Goal: Transaction & Acquisition: Download file/media

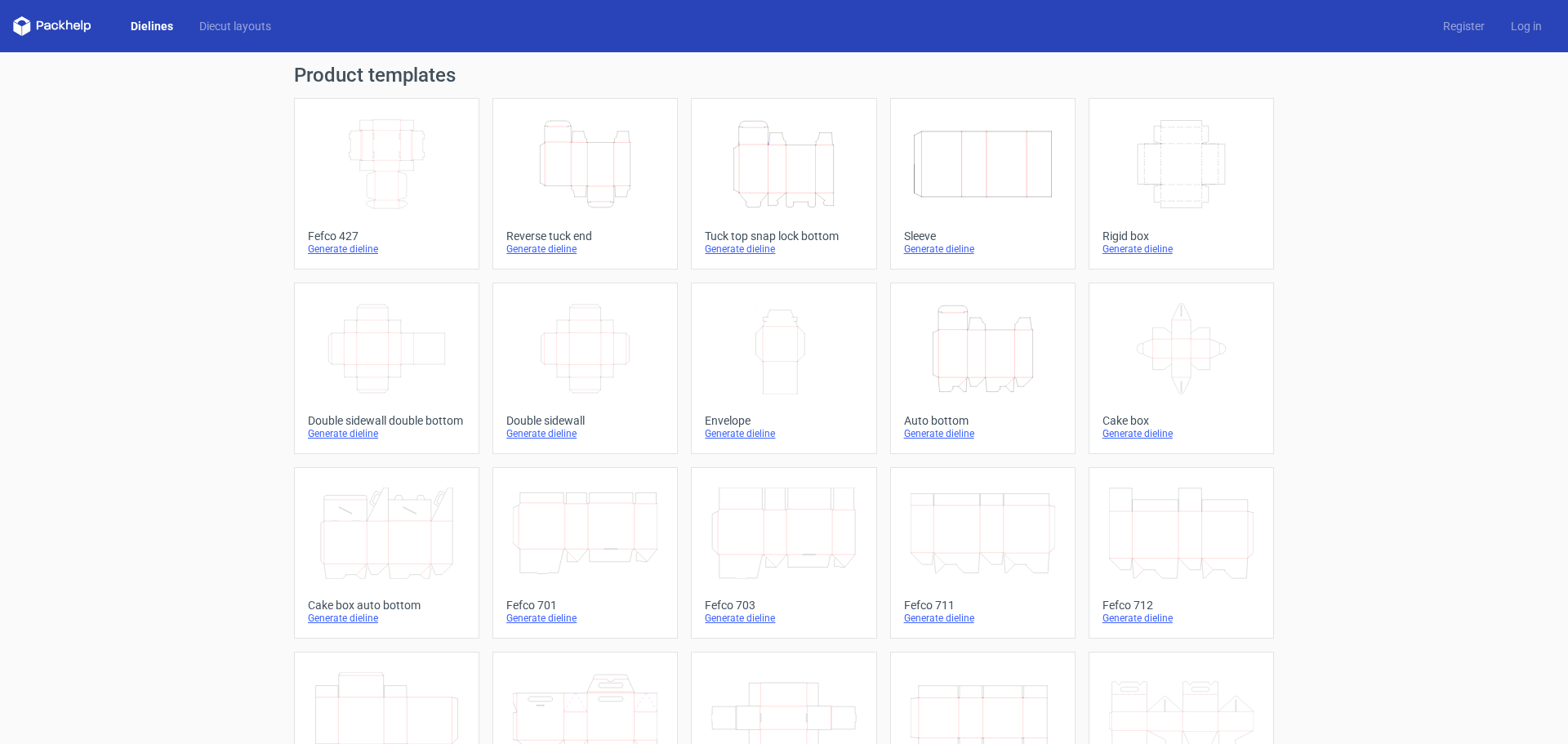
click at [979, 355] on icon "Height Depth Width" at bounding box center [983, 349] width 145 height 92
click at [973, 361] on icon "Height Depth Width" at bounding box center [983, 349] width 145 height 92
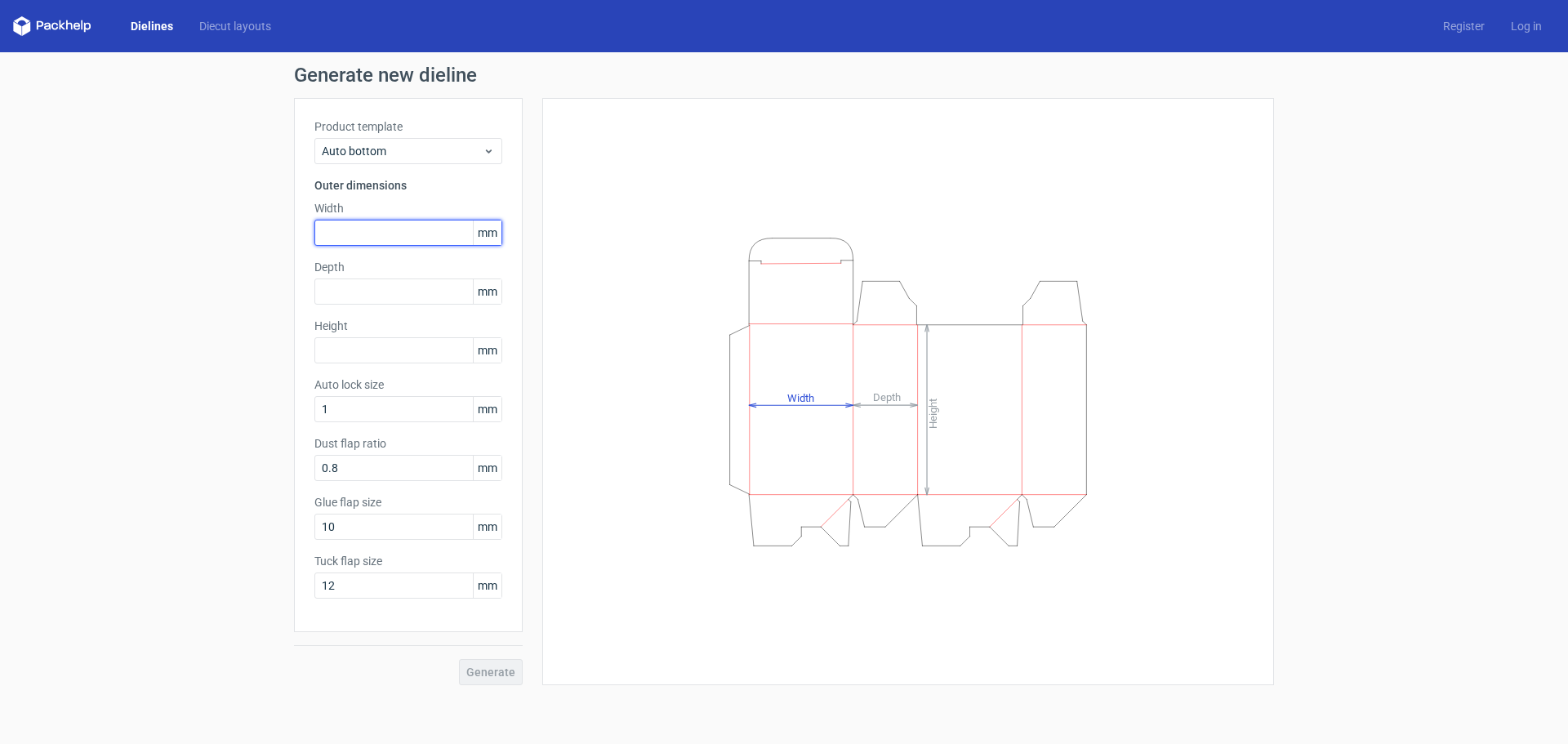
click at [437, 233] on input "text" at bounding box center [408, 233] width 188 height 27
type input "220"
type input "140"
type input "65"
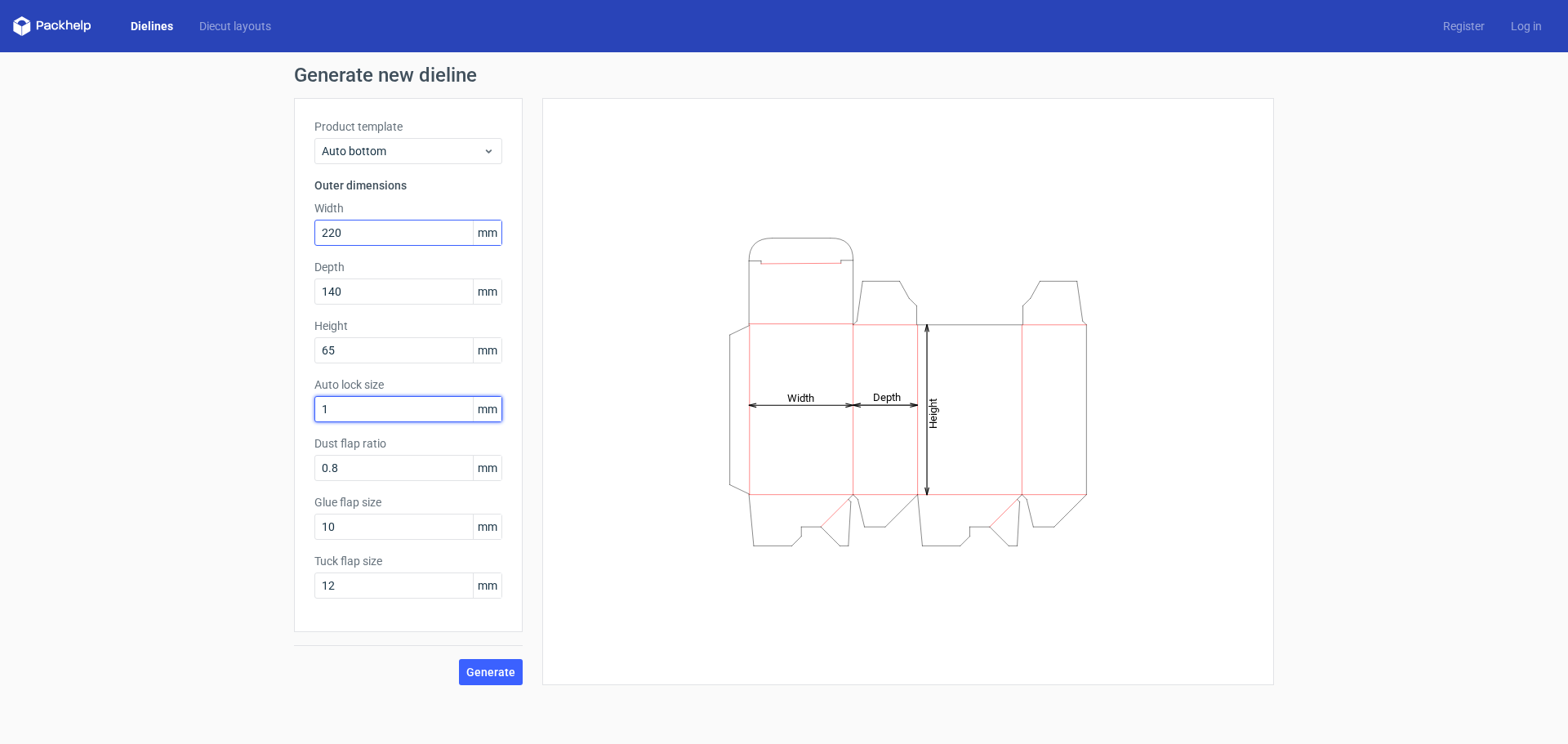
click at [458, 659] on button "Generate" at bounding box center [490, 672] width 64 height 27
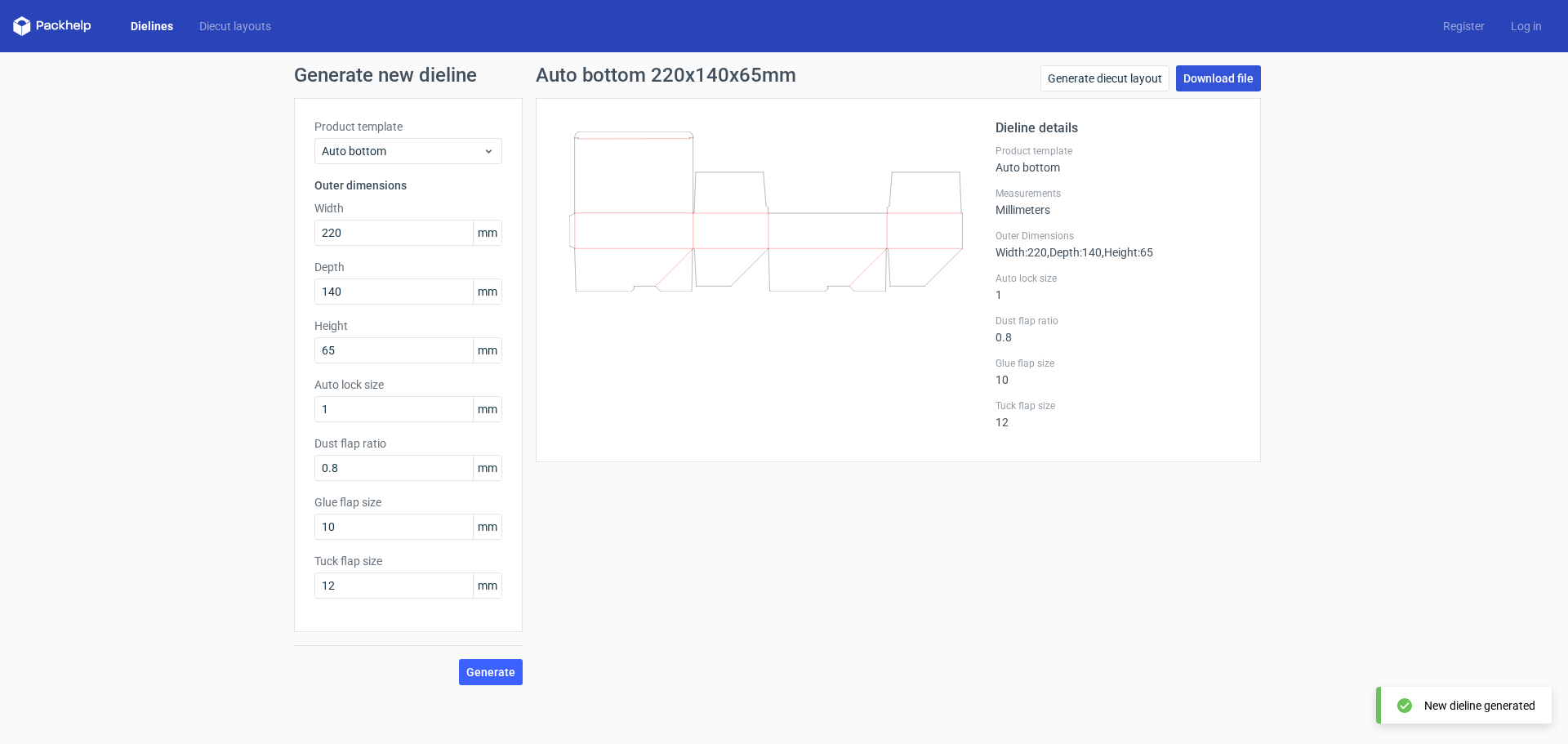
click at [1214, 80] on link "Download file" at bounding box center [1218, 79] width 85 height 27
